Goal: Task Accomplishment & Management: Complete application form

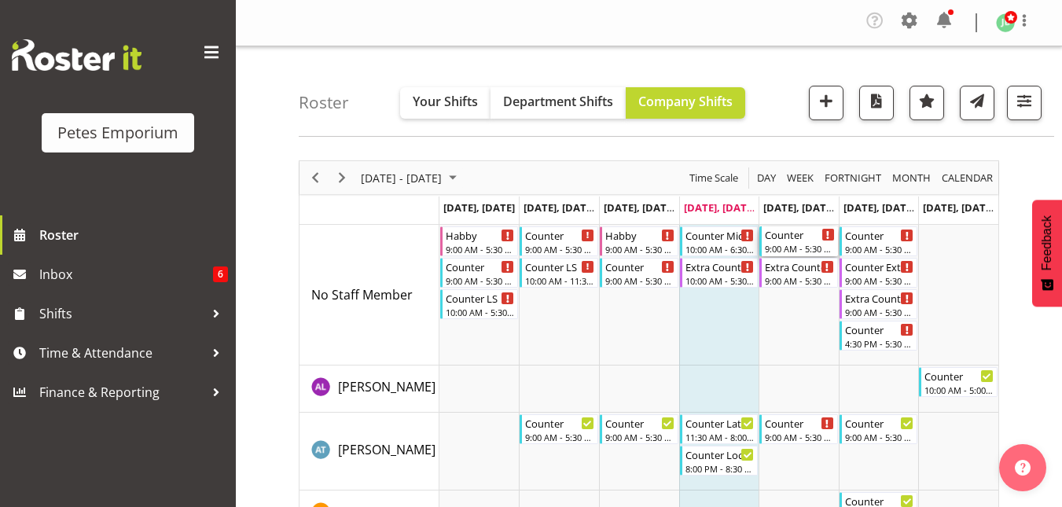
click at [791, 244] on div "9:00 AM - 5:30 PM" at bounding box center [800, 248] width 70 height 13
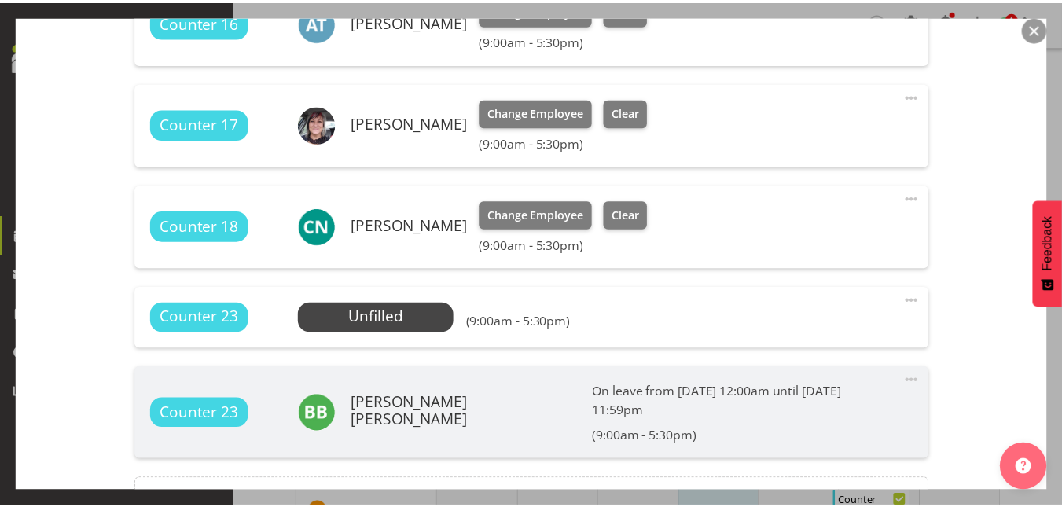
scroll to position [608, 0]
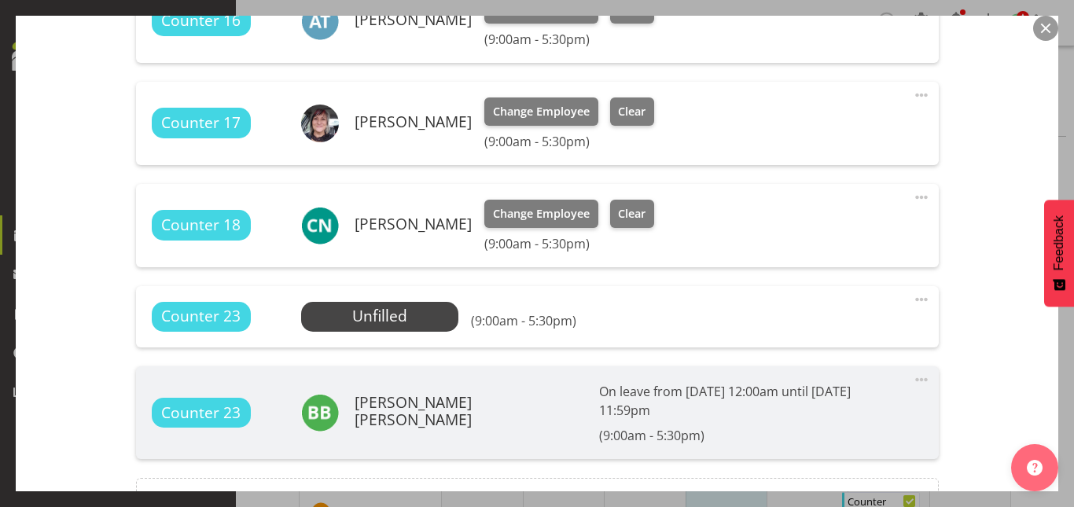
click at [1045, 30] on button "button" at bounding box center [1045, 28] width 25 height 25
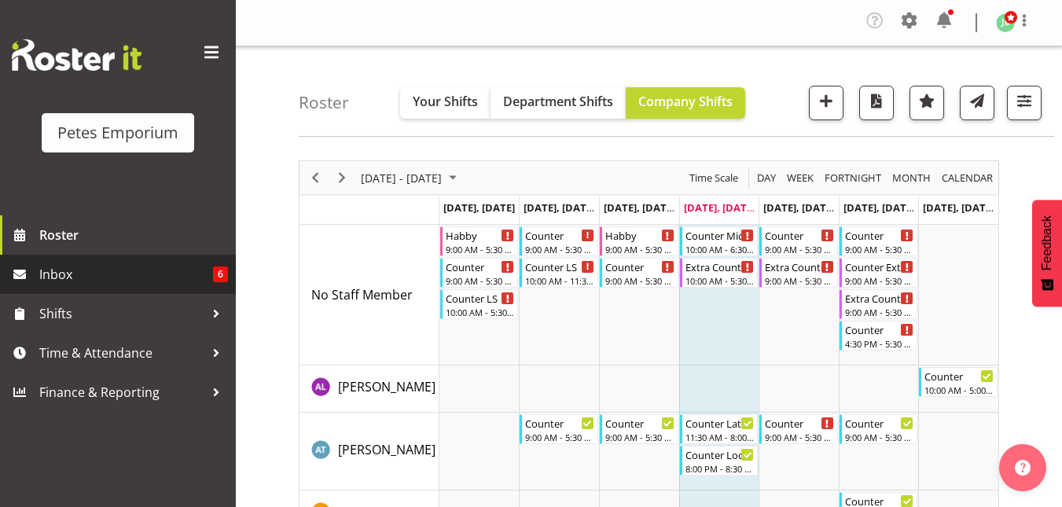
click at [72, 270] on span "Inbox" at bounding box center [126, 274] width 174 height 24
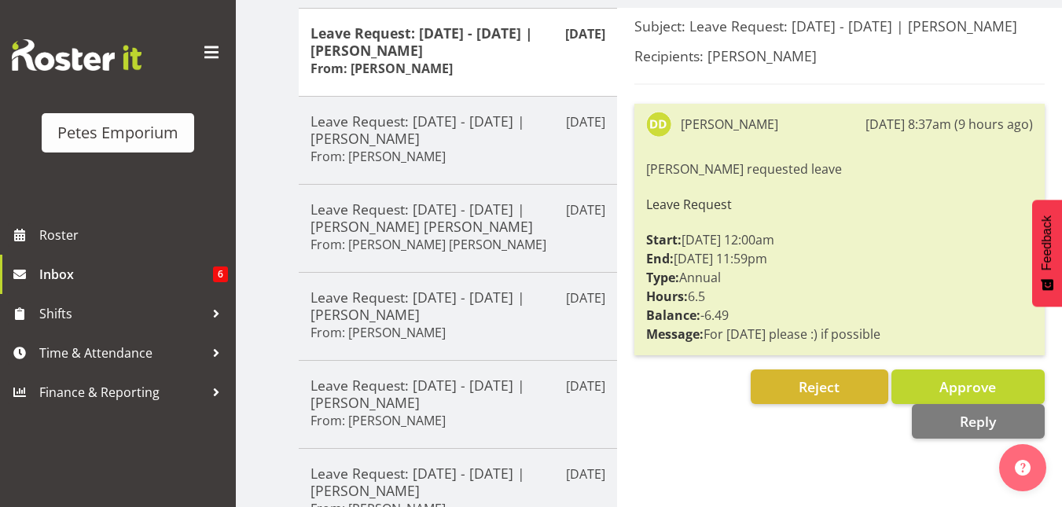
scroll to position [263, 0]
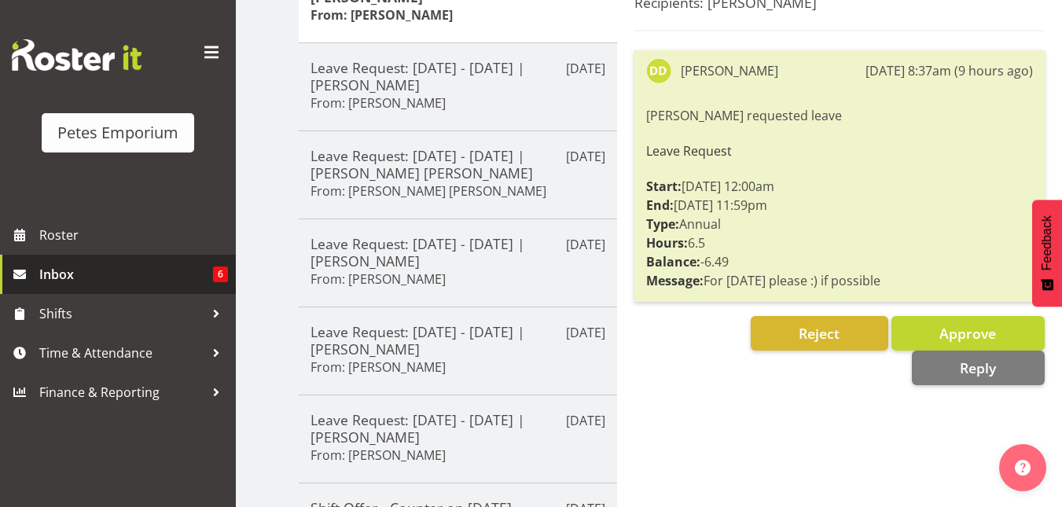
click at [64, 277] on span "Inbox" at bounding box center [126, 274] width 174 height 24
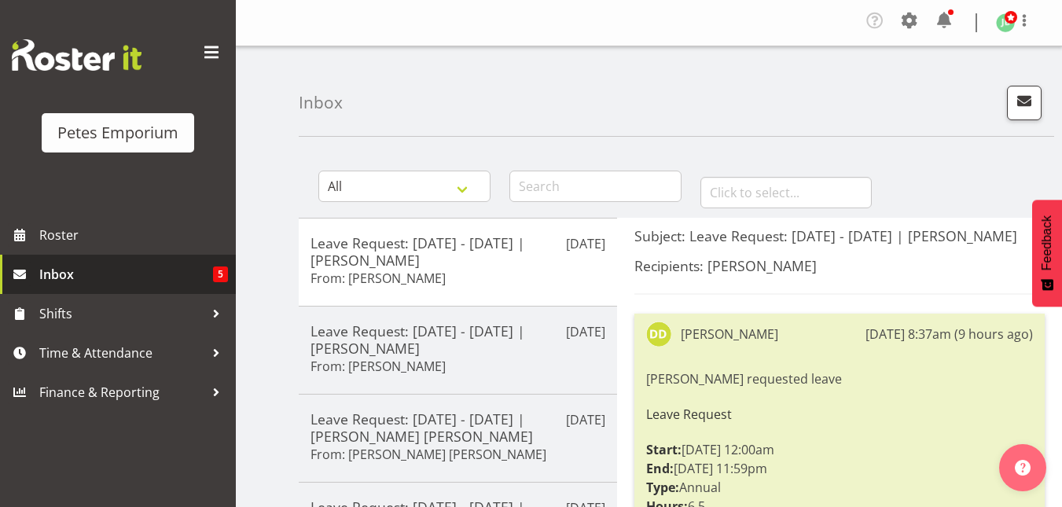
click at [70, 274] on span "Inbox" at bounding box center [126, 274] width 174 height 24
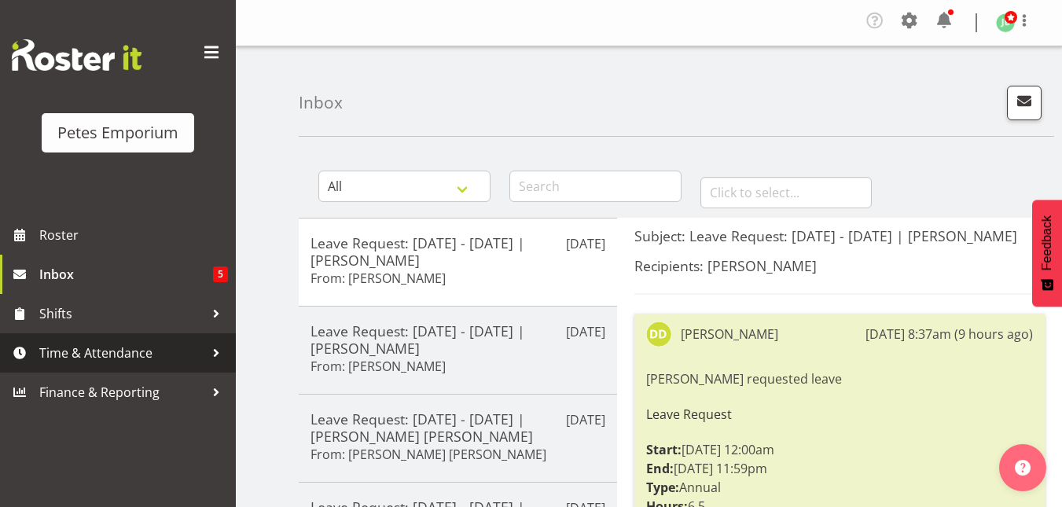
click at [82, 338] on link "Time & Attendance" at bounding box center [118, 352] width 236 height 39
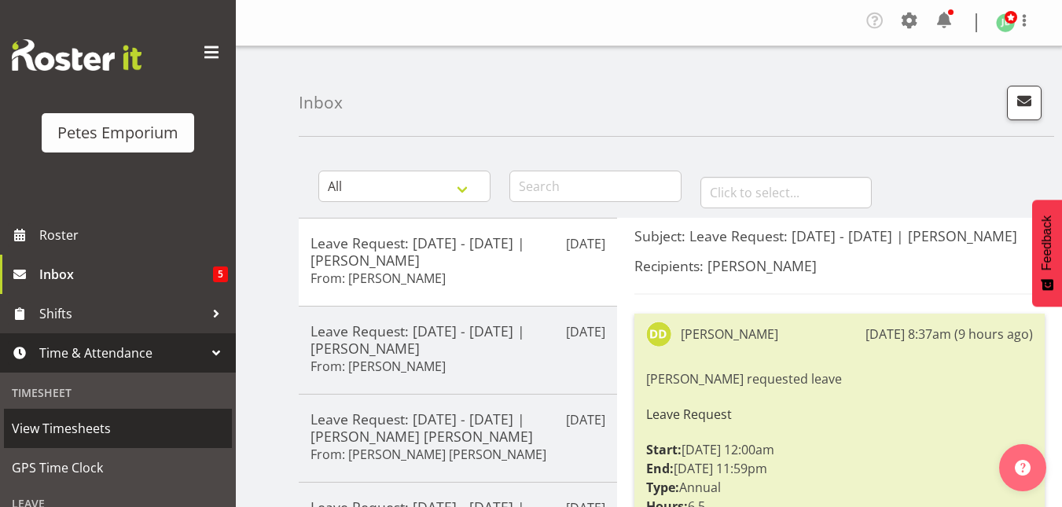
scroll to position [213, 0]
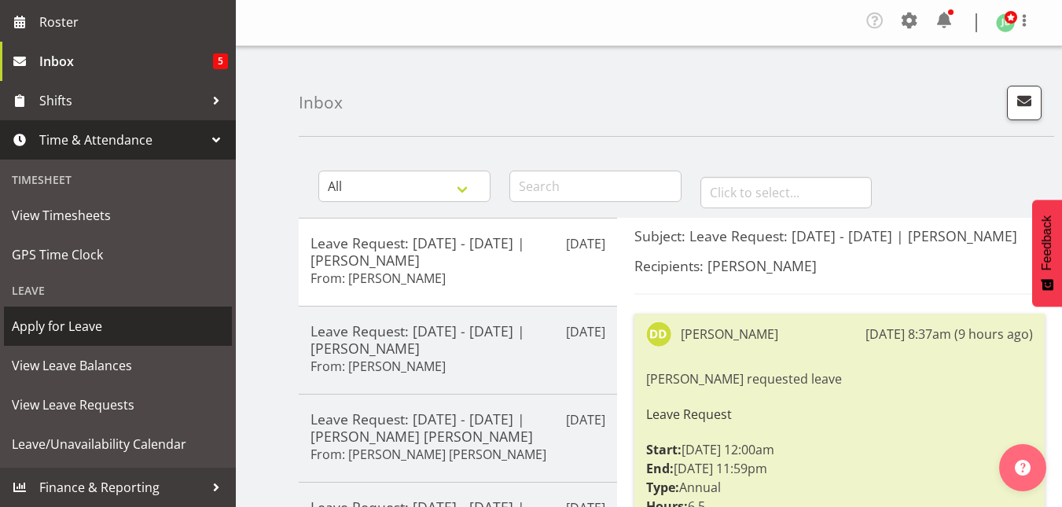
click at [70, 332] on span "Apply for Leave" at bounding box center [118, 326] width 212 height 24
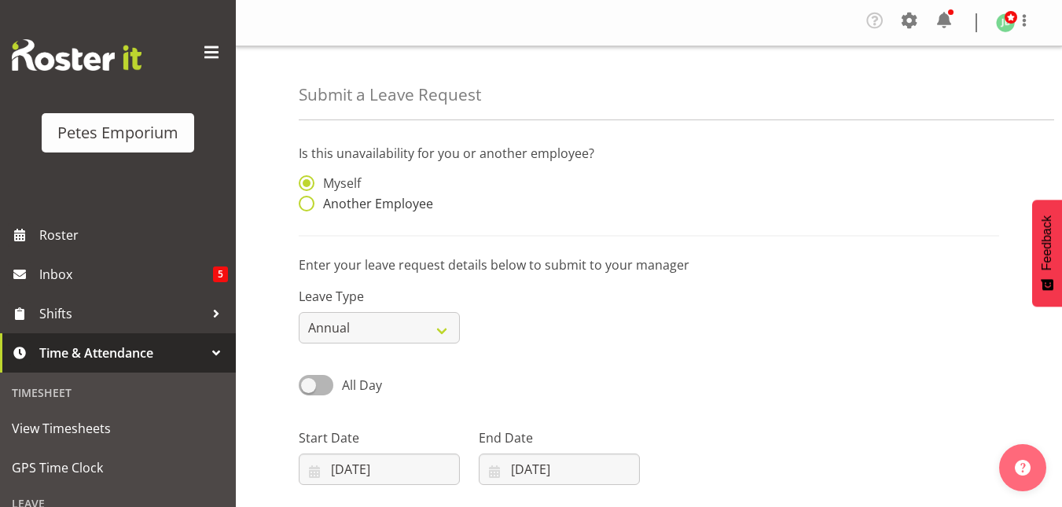
click at [316, 209] on span "Another Employee" at bounding box center [373, 204] width 119 height 16
click at [309, 209] on input "Another Employee" at bounding box center [304, 204] width 10 height 10
radio input "true"
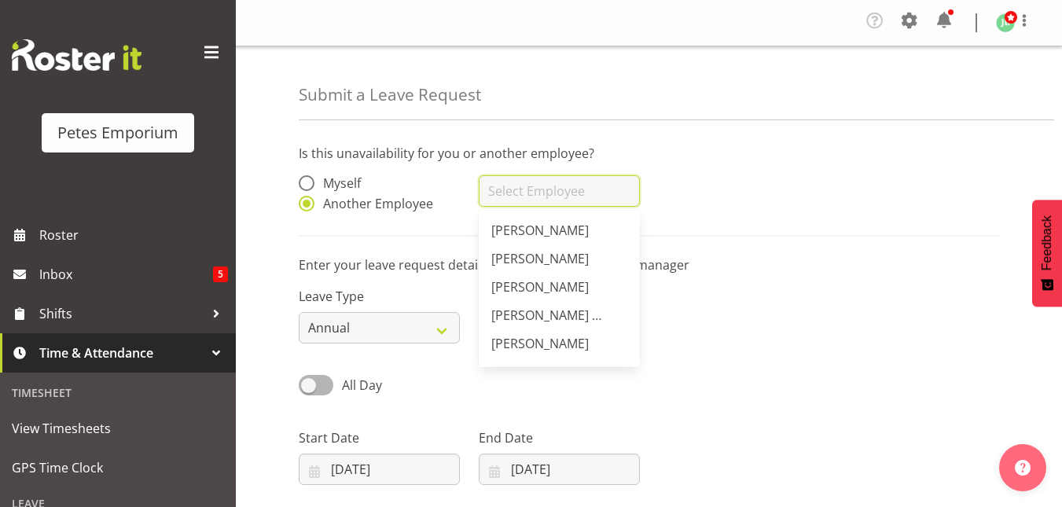
click at [494, 185] on input "text" at bounding box center [559, 190] width 161 height 31
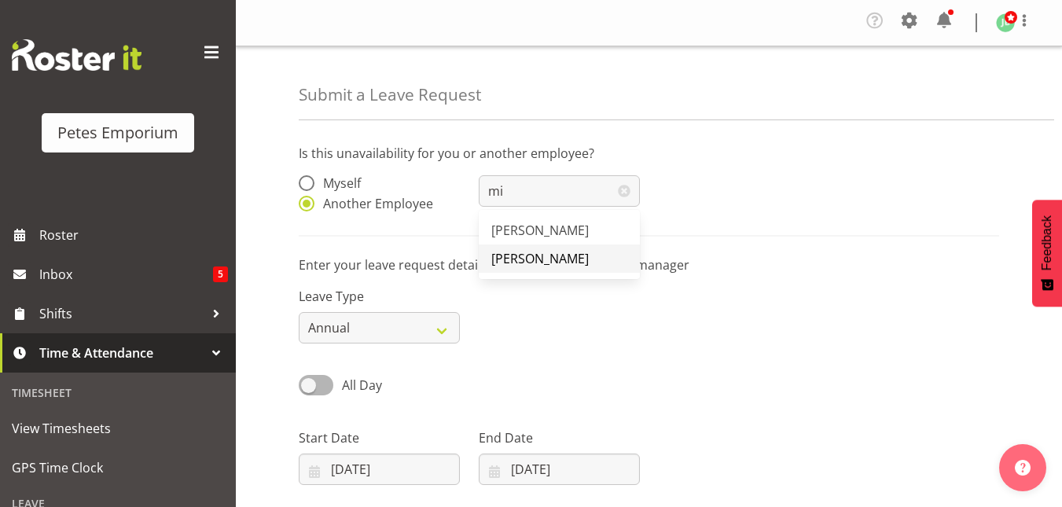
click at [520, 258] on span "[PERSON_NAME]" at bounding box center [539, 258] width 97 height 17
type input "[PERSON_NAME]"
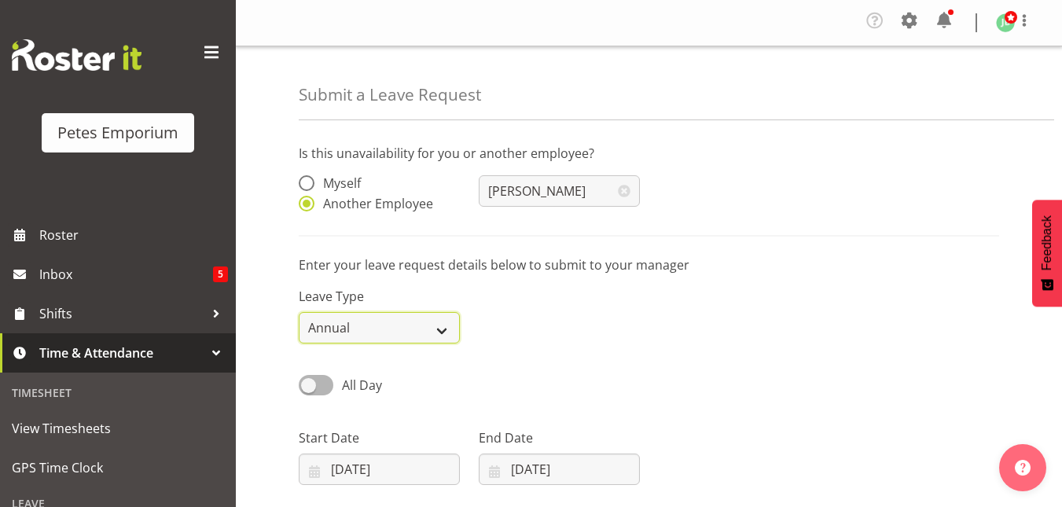
click at [450, 328] on select "Annual Sick Leave Without Pay Bereavement Domestic Violence Parental Jury Servi…" at bounding box center [379, 327] width 161 height 31
select select "Sick"
click at [299, 312] on select "Annual Sick Leave Without Pay Bereavement Domestic Violence Parental Jury Servi…" at bounding box center [379, 327] width 161 height 31
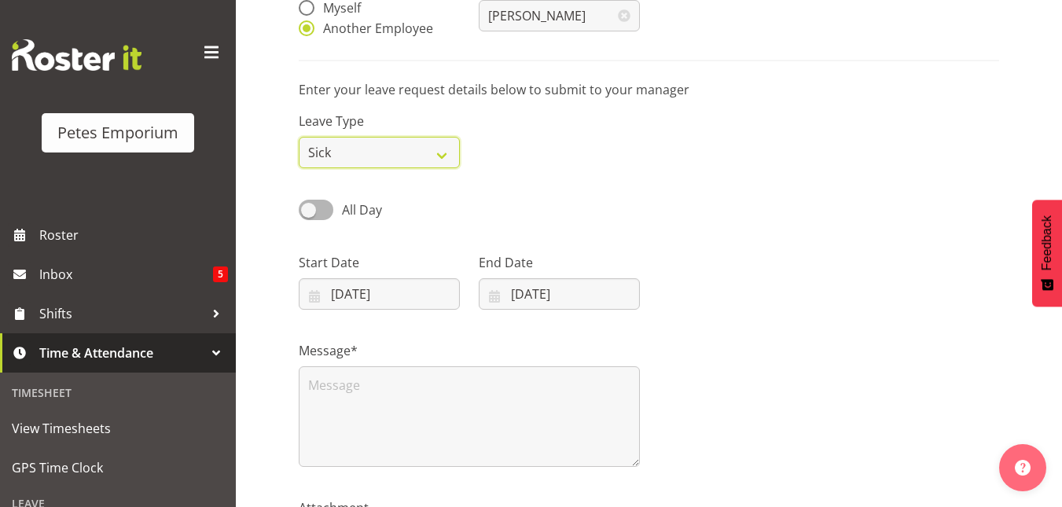
scroll to position [277, 0]
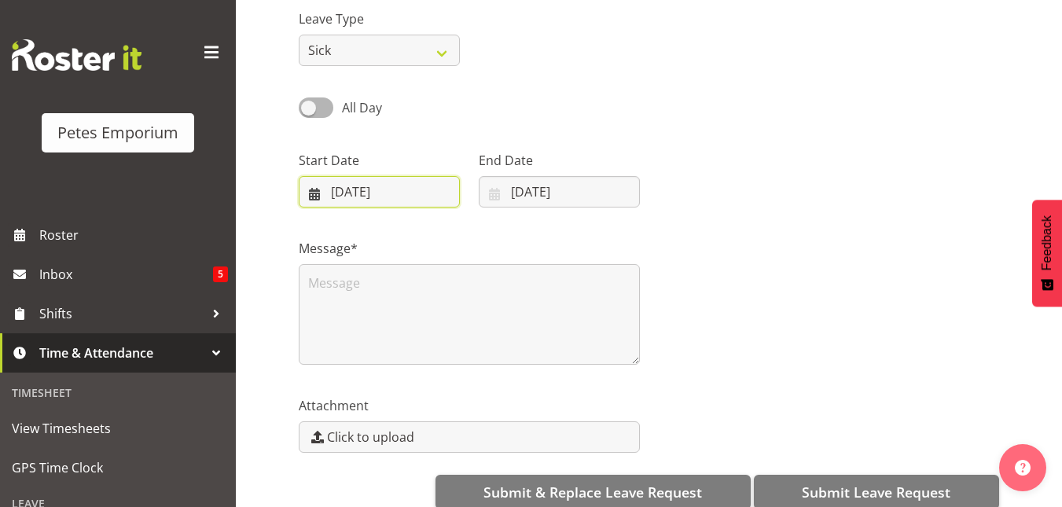
click at [384, 185] on input "28/08/2025" at bounding box center [379, 191] width 161 height 31
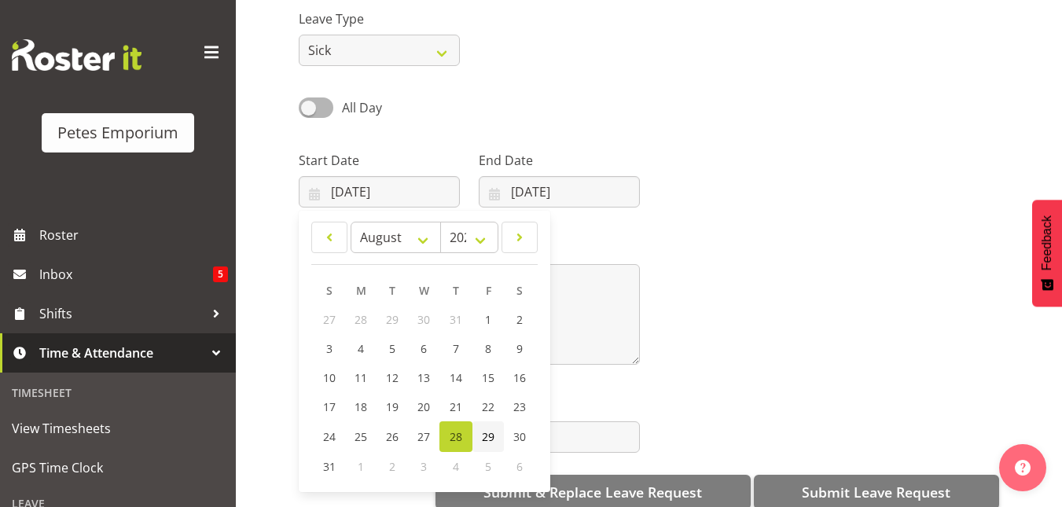
click at [493, 436] on span "29" at bounding box center [488, 436] width 13 height 15
type input "29/08/2025"
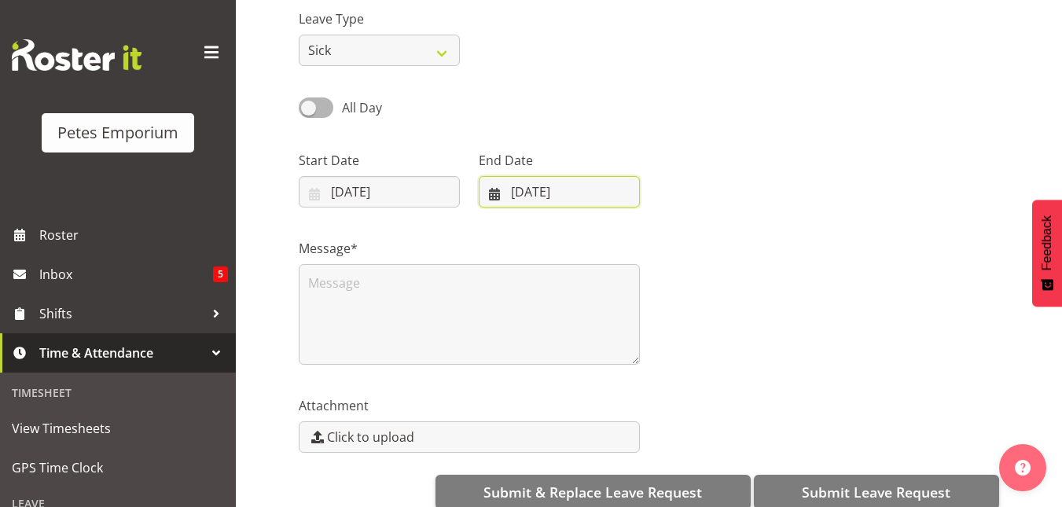
click at [539, 188] on input "28/08/2025" at bounding box center [559, 191] width 161 height 31
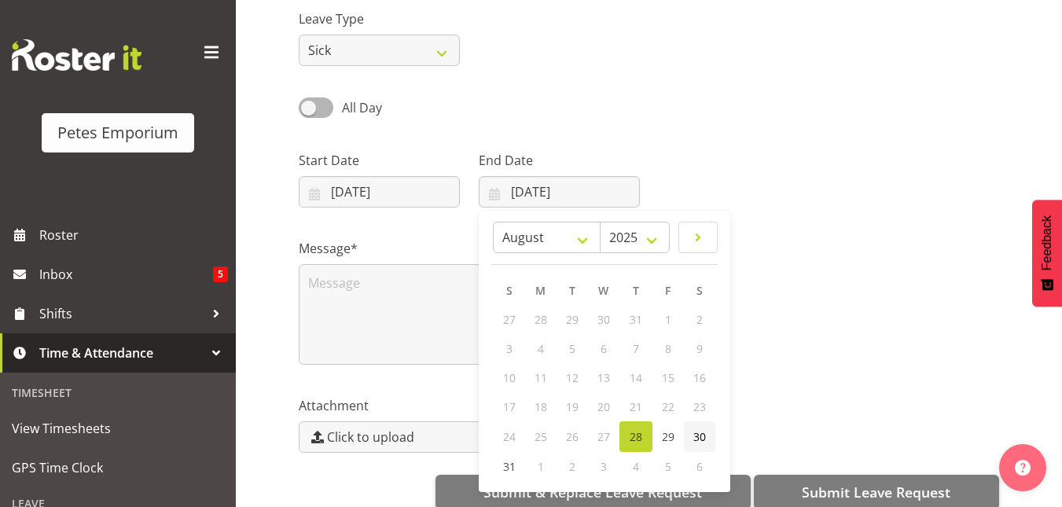
click at [703, 441] on span "30" at bounding box center [699, 436] width 13 height 15
type input "30/08/2025"
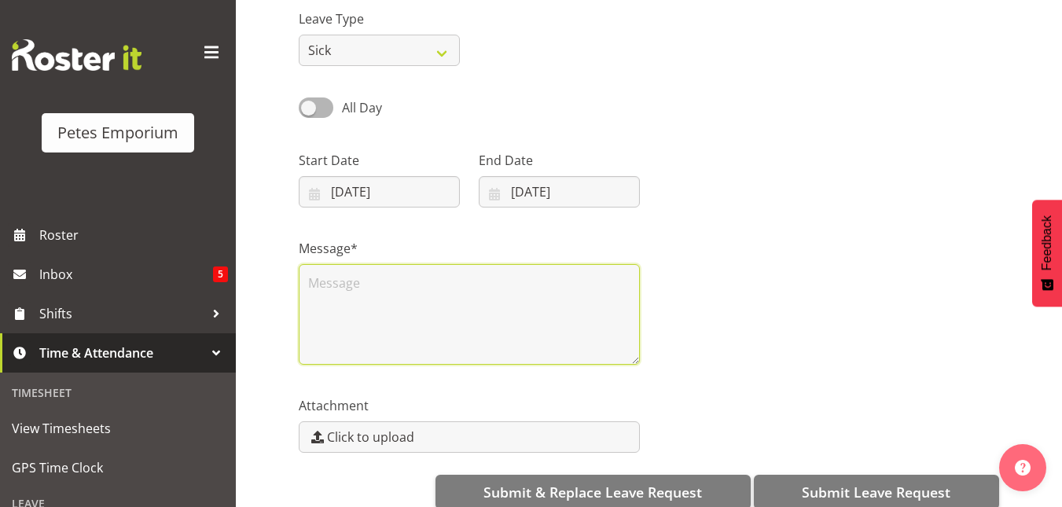
click at [377, 292] on textarea at bounding box center [469, 314] width 341 height 101
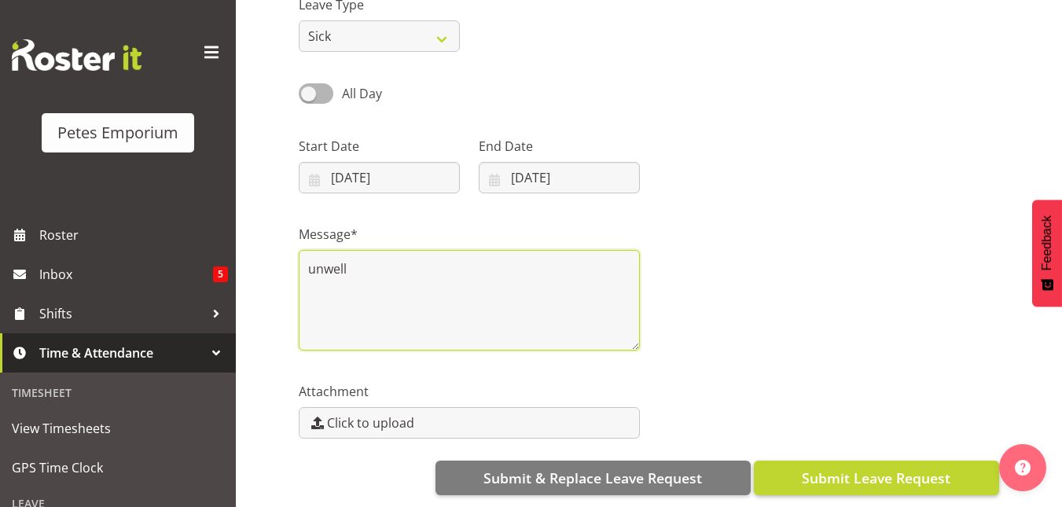
type textarea "unwell"
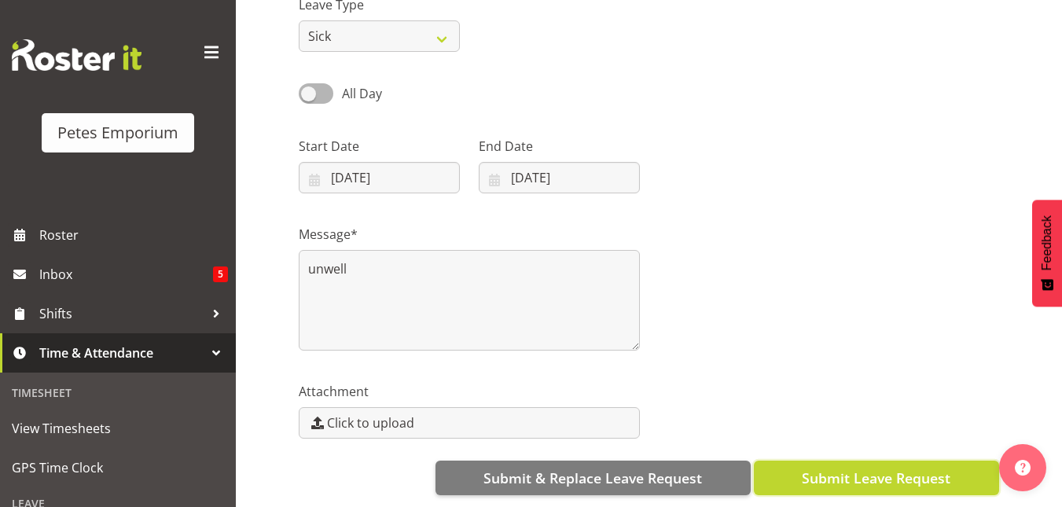
click at [846, 461] on button "Submit Leave Request" at bounding box center [876, 478] width 245 height 35
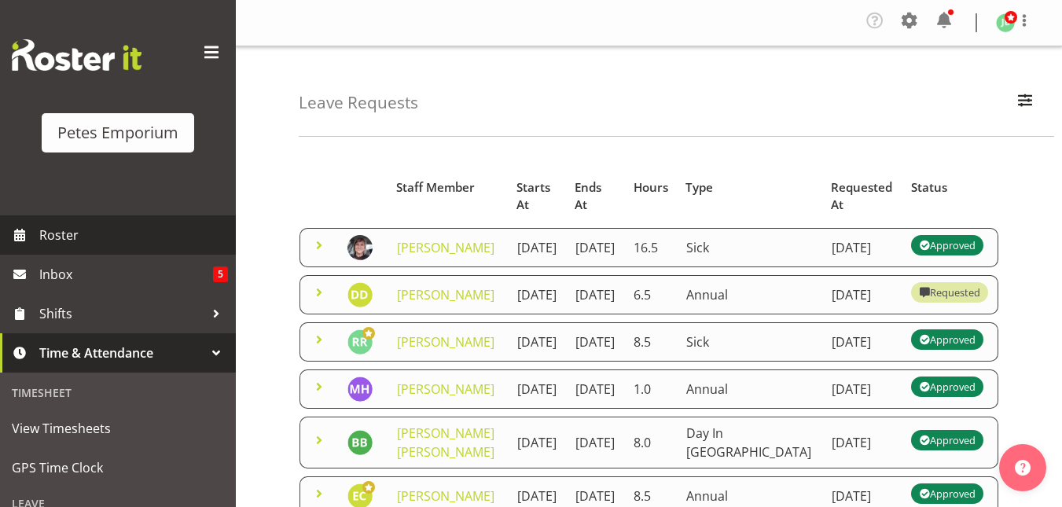
click at [82, 240] on span "Roster" at bounding box center [133, 235] width 189 height 24
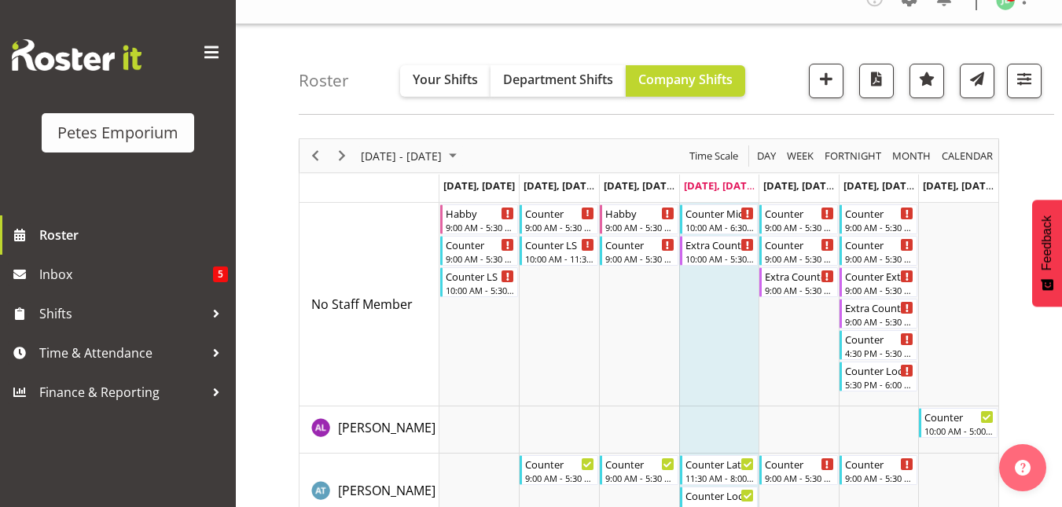
scroll to position [9, 0]
